Goal: Task Accomplishment & Management: Use online tool/utility

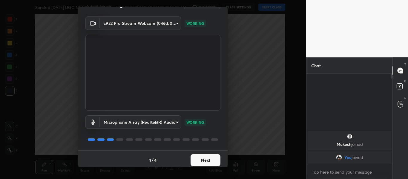
scroll to position [17, 0]
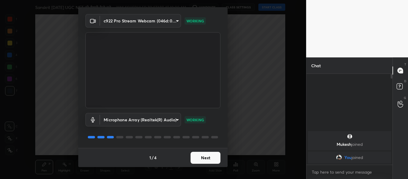
click at [208, 157] on button "Next" at bounding box center [206, 158] width 30 height 12
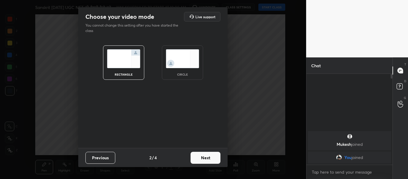
scroll to position [0, 0]
click at [195, 62] on img at bounding box center [182, 58] width 33 height 19
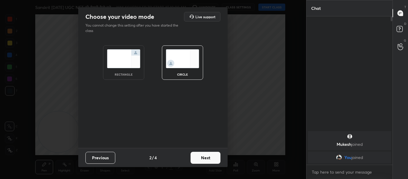
click at [211, 159] on button "Next" at bounding box center [206, 158] width 30 height 12
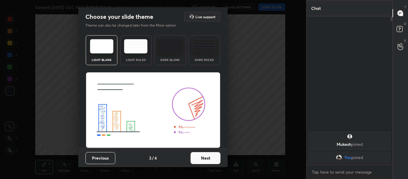
scroll to position [0, 0]
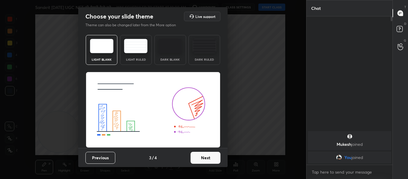
click at [208, 153] on button "Next" at bounding box center [206, 158] width 30 height 12
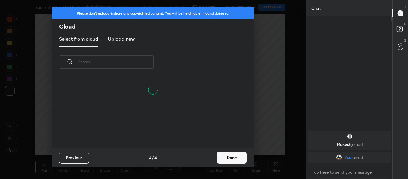
click at [116, 43] on new "Upload new" at bounding box center [121, 39] width 27 height 15
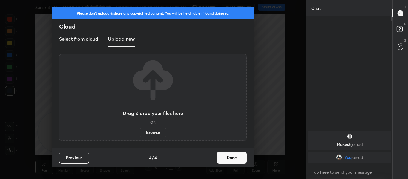
click at [149, 135] on label "Browse" at bounding box center [153, 133] width 27 height 10
click at [140, 135] on input "Browse" at bounding box center [140, 133] width 0 height 10
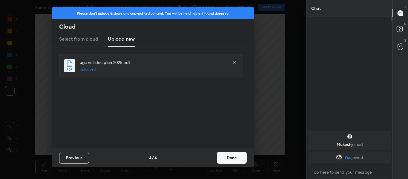
click at [232, 157] on button "Done" at bounding box center [232, 158] width 30 height 12
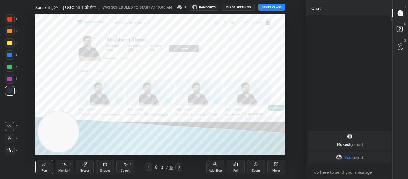
click at [265, 9] on button "START CLASS" at bounding box center [271, 7] width 27 height 7
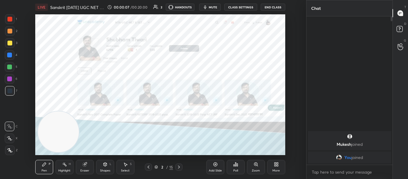
click at [212, 9] on button "mute" at bounding box center [210, 7] width 22 height 7
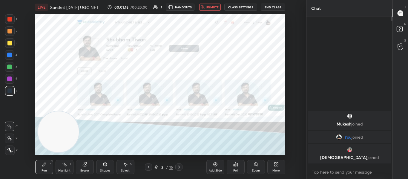
click at [208, 4] on button "unmute" at bounding box center [210, 7] width 22 height 7
click at [212, 9] on span "mute" at bounding box center [213, 7] width 8 height 4
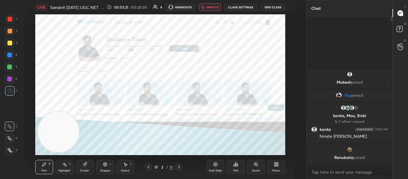
click at [211, 7] on span "unmute" at bounding box center [212, 7] width 13 height 4
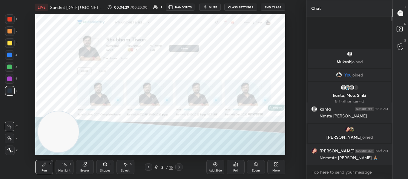
click at [14, 19] on div at bounding box center [10, 19] width 10 height 10
click at [10, 153] on div at bounding box center [10, 150] width 10 height 10
click at [105, 165] on icon at bounding box center [105, 164] width 5 height 5
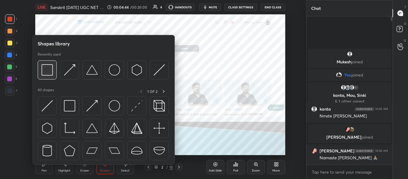
click at [49, 71] on img at bounding box center [47, 69] width 11 height 11
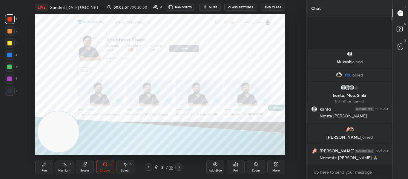
click at [177, 165] on icon at bounding box center [178, 167] width 5 height 5
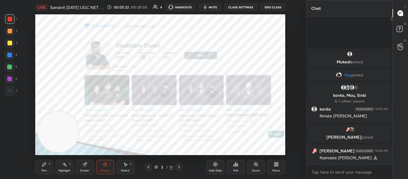
click at [180, 164] on div at bounding box center [178, 166] width 7 height 7
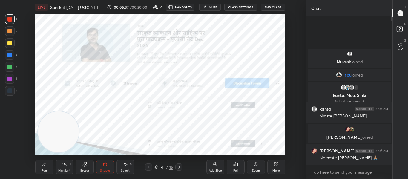
drag, startPoint x: 177, startPoint y: 169, endPoint x: 190, endPoint y: 159, distance: 16.0
click at [178, 168] on icon at bounding box center [178, 167] width 5 height 5
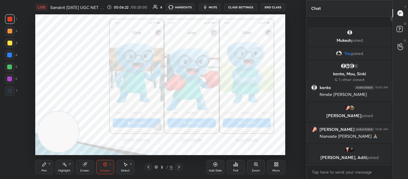
click at [180, 168] on icon at bounding box center [178, 167] width 5 height 5
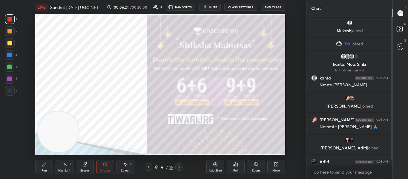
scroll to position [11, 0]
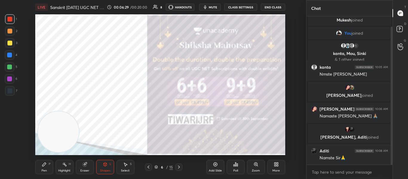
click at [9, 44] on div at bounding box center [9, 43] width 5 height 5
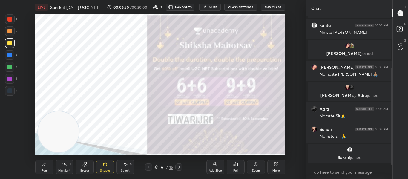
scroll to position [78, 0]
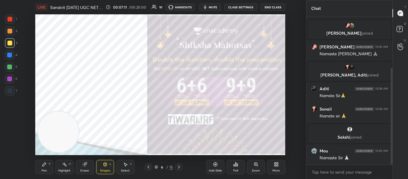
drag, startPoint x: 9, startPoint y: 53, endPoint x: 10, endPoint y: 49, distance: 4.6
click at [9, 53] on div at bounding box center [9, 55] width 5 height 5
click at [13, 18] on div at bounding box center [10, 19] width 10 height 10
click at [8, 67] on div at bounding box center [9, 67] width 5 height 5
click at [11, 56] on div at bounding box center [9, 55] width 5 height 5
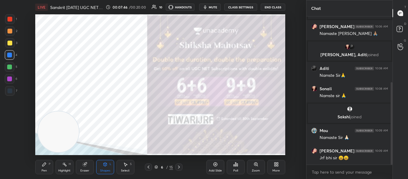
scroll to position [118, 0]
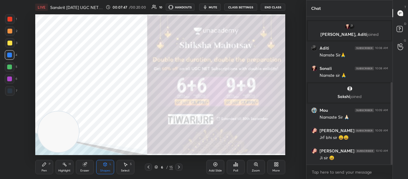
drag, startPoint x: 179, startPoint y: 165, endPoint x: 180, endPoint y: 160, distance: 4.6
click at [180, 165] on icon at bounding box center [178, 167] width 5 height 5
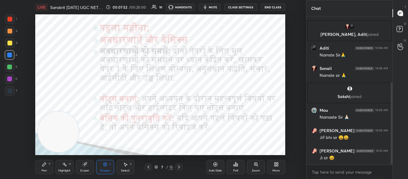
click at [10, 91] on div at bounding box center [9, 90] width 5 height 5
click at [8, 19] on div at bounding box center [9, 19] width 5 height 5
click at [179, 166] on icon at bounding box center [178, 167] width 5 height 5
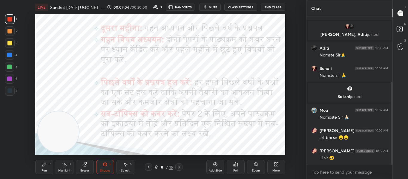
click at [179, 166] on icon at bounding box center [179, 166] width 2 height 3
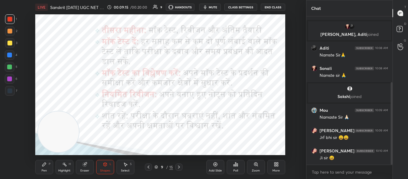
click at [8, 54] on div at bounding box center [9, 55] width 5 height 5
click at [13, 90] on div at bounding box center [10, 91] width 10 height 10
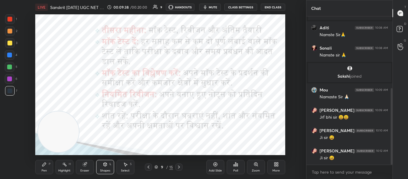
click at [178, 171] on div "Pen P Highlight H Eraser Shapes L Select S 9 / 15 Add Slide Poll Zoom More" at bounding box center [160, 167] width 250 height 24
click at [178, 170] on div at bounding box center [178, 166] width 7 height 7
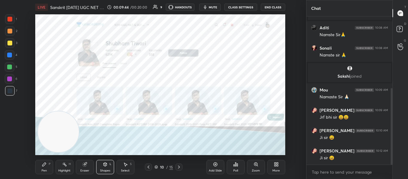
click at [8, 23] on div at bounding box center [10, 19] width 10 height 10
click at [182, 168] on div at bounding box center [178, 166] width 7 height 7
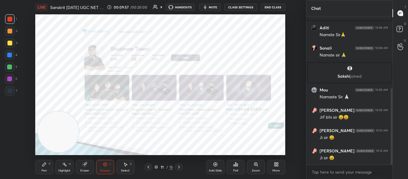
drag, startPoint x: 180, startPoint y: 167, endPoint x: 178, endPoint y: 161, distance: 6.3
click at [180, 165] on icon at bounding box center [178, 167] width 5 height 5
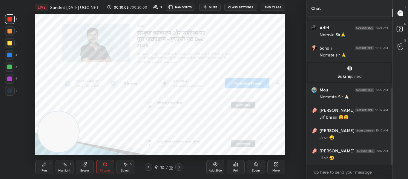
click at [182, 165] on div at bounding box center [178, 166] width 7 height 7
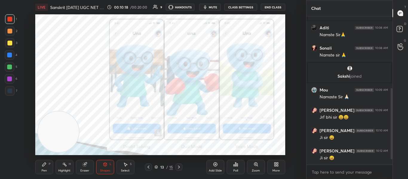
scroll to position [160, 0]
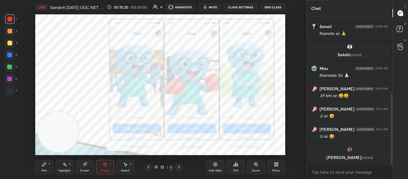
click at [179, 168] on icon at bounding box center [178, 167] width 5 height 5
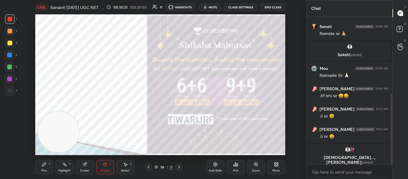
click at [8, 55] on div at bounding box center [9, 55] width 5 height 5
click at [180, 169] on icon at bounding box center [178, 167] width 5 height 5
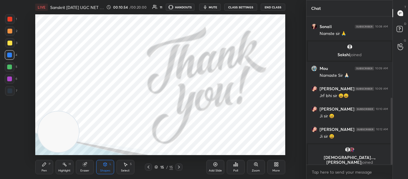
scroll to position [180, 0]
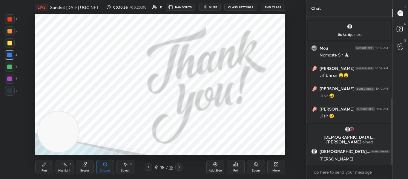
click at [13, 19] on div at bounding box center [10, 19] width 10 height 10
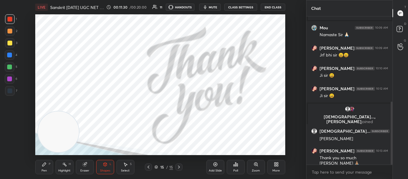
drag, startPoint x: 212, startPoint y: 8, endPoint x: 226, endPoint y: 1, distance: 15.4
click at [214, 7] on span "mute" at bounding box center [213, 7] width 8 height 4
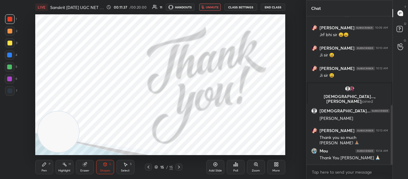
click at [7, 87] on div at bounding box center [10, 91] width 10 height 10
drag, startPoint x: 82, startPoint y: 164, endPoint x: 67, endPoint y: 135, distance: 32.7
click at [81, 164] on div "Eraser" at bounding box center [85, 167] width 18 height 14
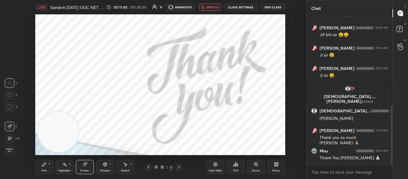
click at [5, 107] on div at bounding box center [10, 107] width 10 height 10
click at [103, 165] on icon at bounding box center [105, 164] width 5 height 5
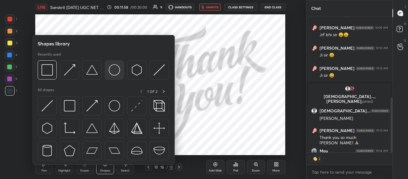
click at [116, 73] on img at bounding box center [114, 69] width 11 height 11
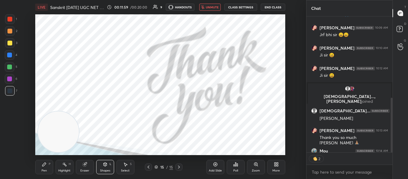
drag, startPoint x: 9, startPoint y: 20, endPoint x: 25, endPoint y: 21, distance: 16.7
click at [10, 21] on div at bounding box center [9, 19] width 5 height 5
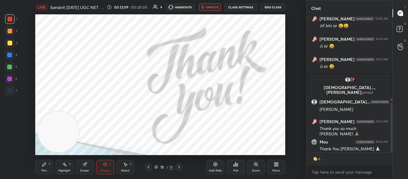
scroll to position [233, 0]
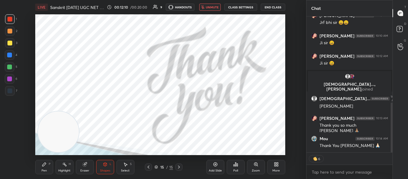
click at [211, 10] on button "unmute" at bounding box center [210, 7] width 22 height 7
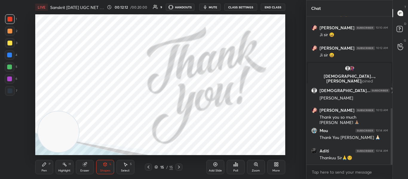
scroll to position [241, 0]
click at [268, 9] on button "End Class" at bounding box center [273, 7] width 24 height 7
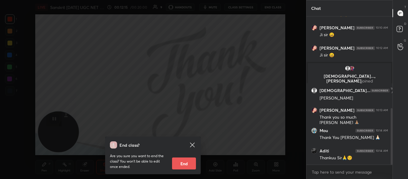
click at [180, 168] on button "End" at bounding box center [184, 163] width 24 height 12
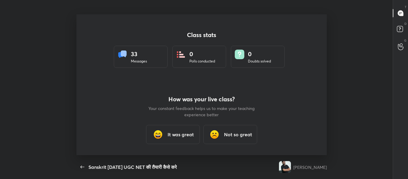
scroll to position [0, 0]
click at [167, 133] on div "It was great" at bounding box center [173, 134] width 54 height 19
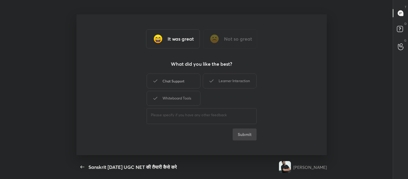
drag, startPoint x: 182, startPoint y: 84, endPoint x: 205, endPoint y: 84, distance: 23.3
click at [182, 83] on div "Chat Support" at bounding box center [174, 80] width 54 height 15
click at [218, 84] on div "Learner Interaction" at bounding box center [230, 80] width 54 height 15
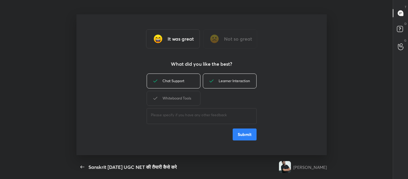
click at [248, 131] on button "Submit" at bounding box center [245, 134] width 24 height 12
